Goal: Navigation & Orientation: Find specific page/section

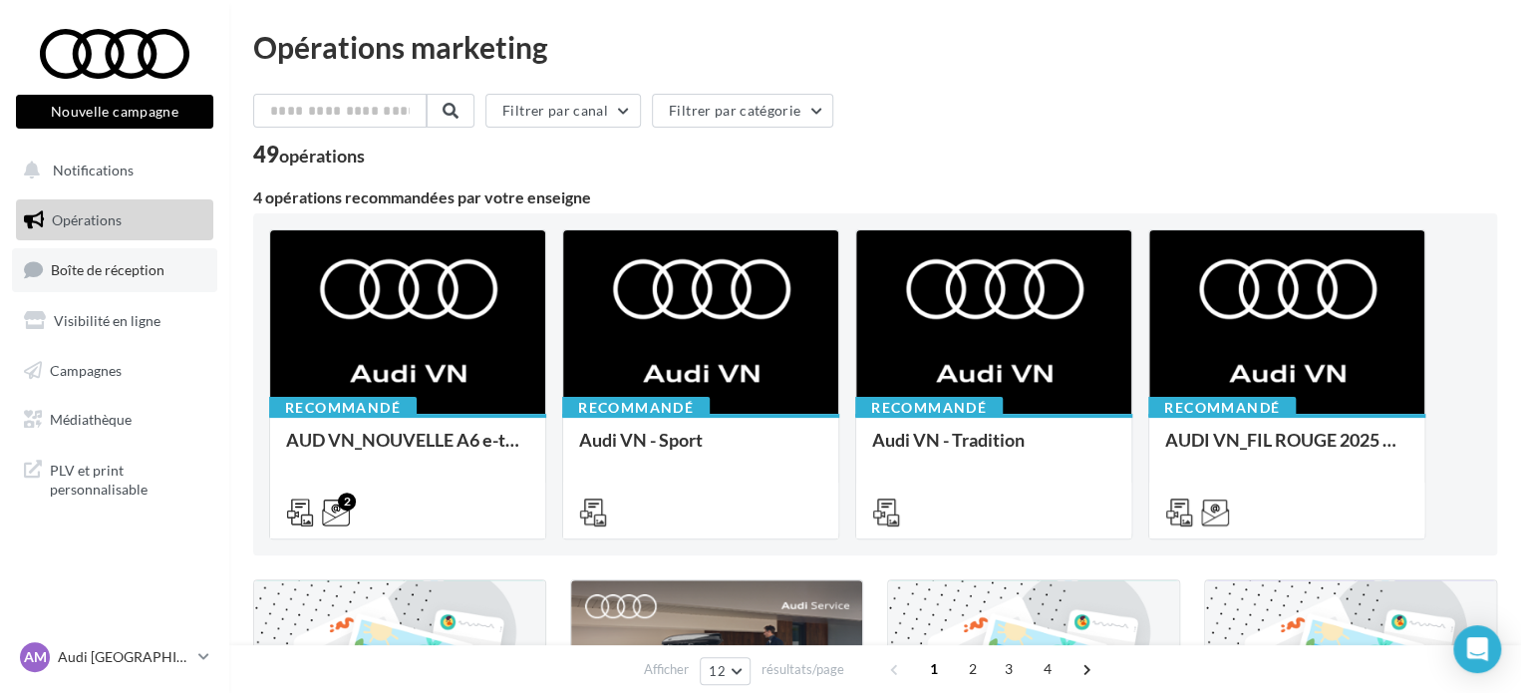
click at [143, 267] on span "Boîte de réception" at bounding box center [108, 269] width 114 height 17
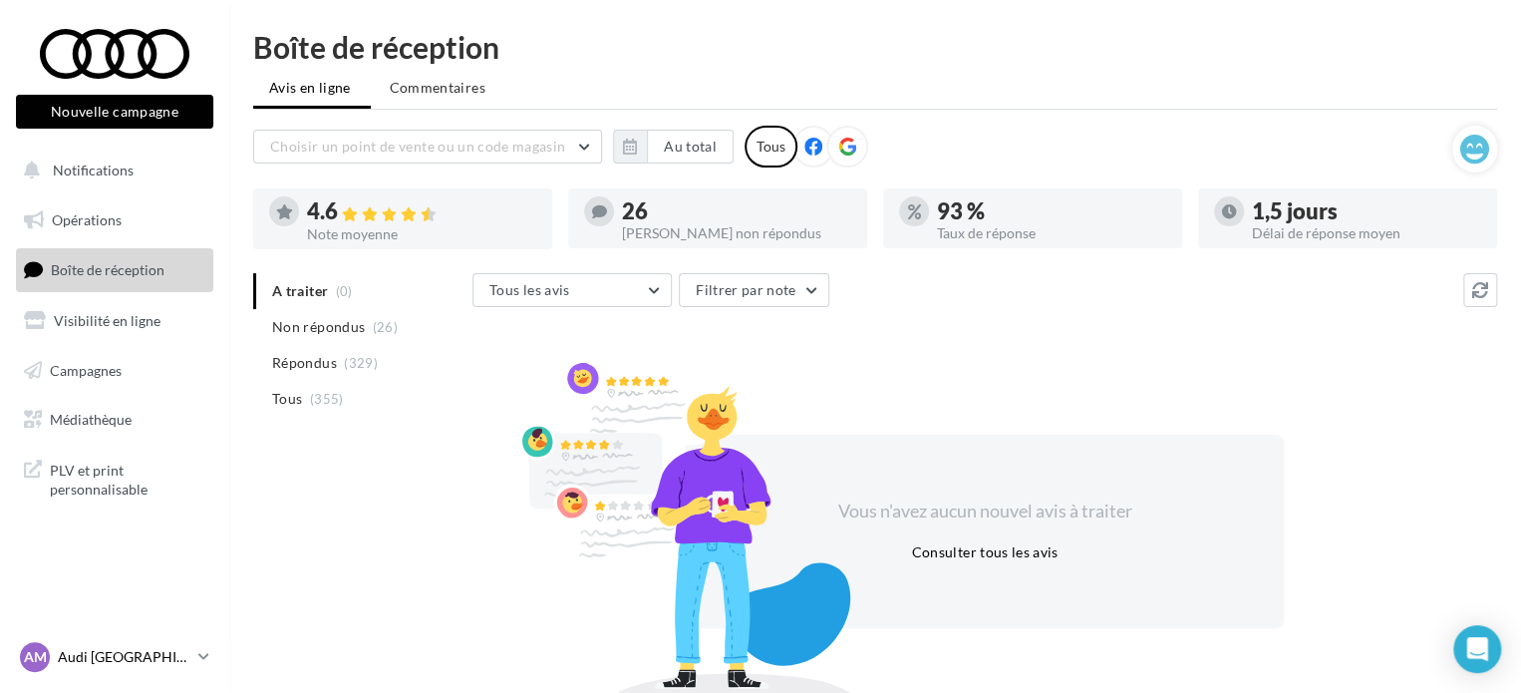
click at [194, 647] on link "AM Audi [GEOGRAPHIC_DATA] audi-[GEOGRAPHIC_DATA]" at bounding box center [114, 657] width 197 height 38
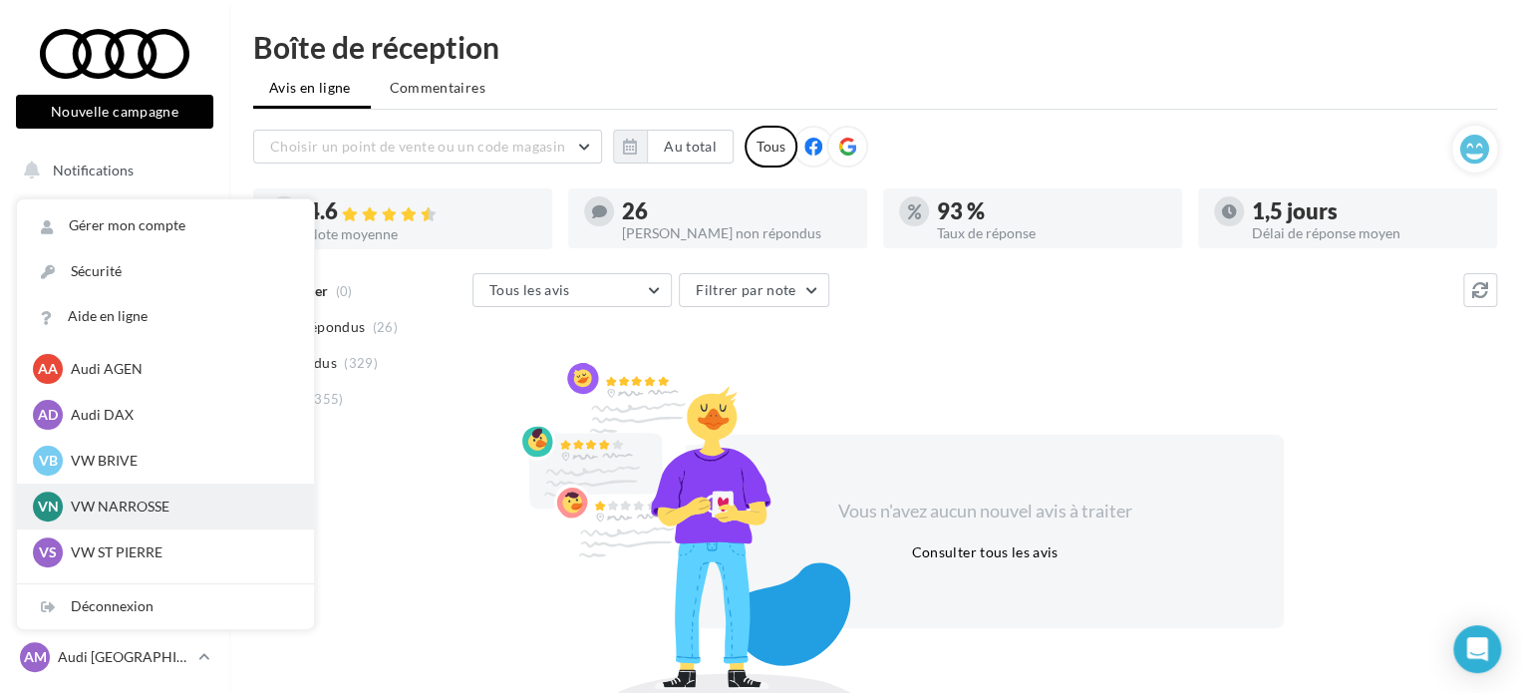
scroll to position [138, 0]
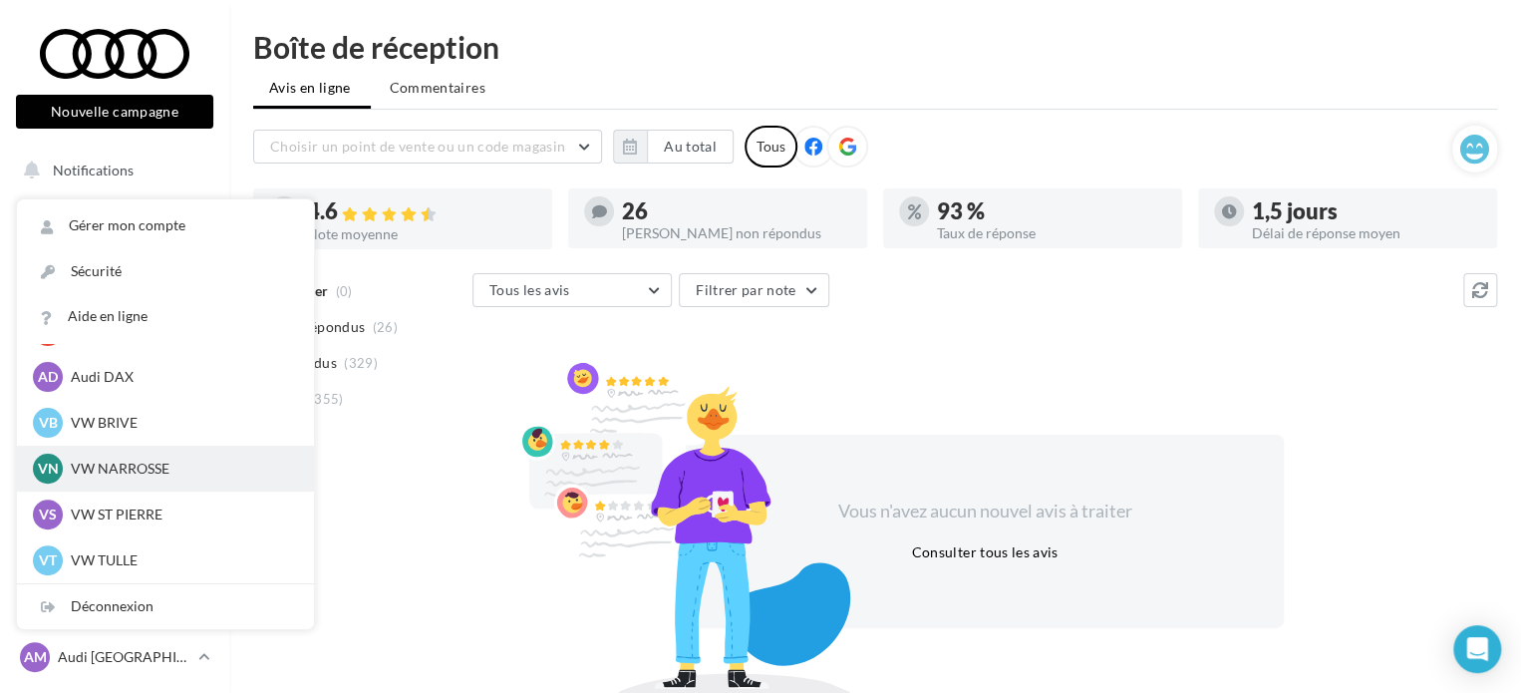
click at [108, 461] on p "VW NARROSSE" at bounding box center [180, 468] width 219 height 20
